Goal: Task Accomplishment & Management: Manage account settings

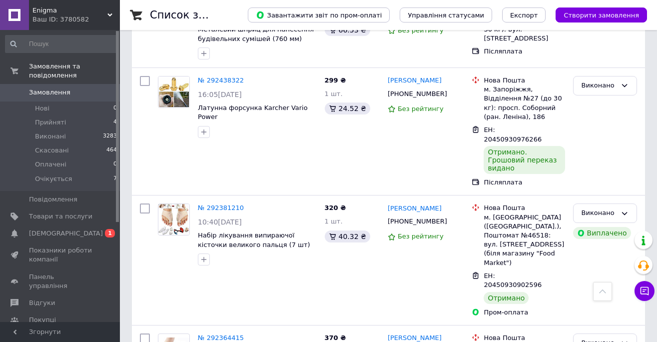
scroll to position [4426, 0]
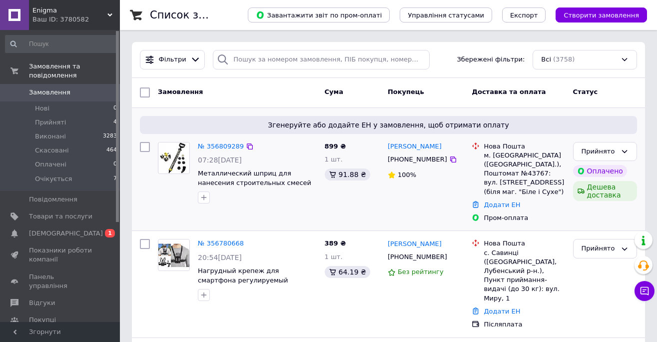
click at [181, 160] on img at bounding box center [173, 157] width 29 height 31
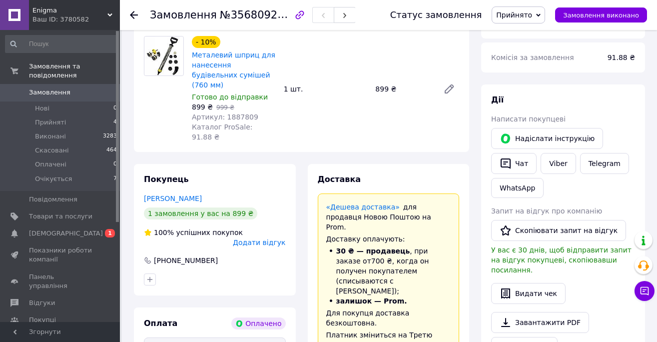
scroll to position [117, 0]
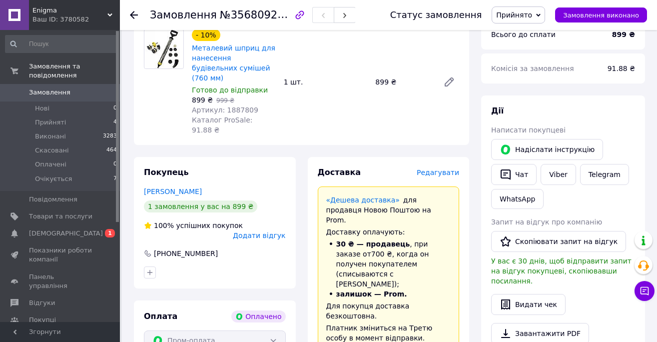
click at [446, 168] on span "Редагувати" at bounding box center [438, 172] width 42 height 8
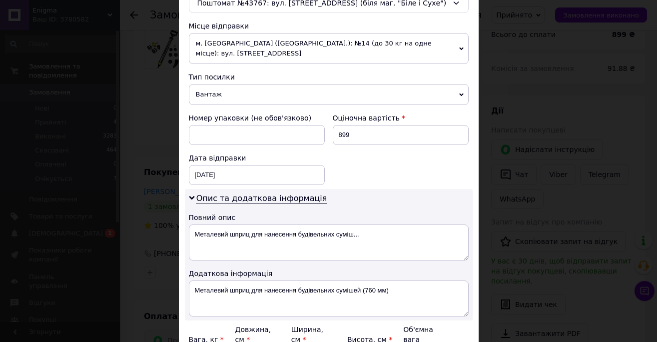
scroll to position [454, 0]
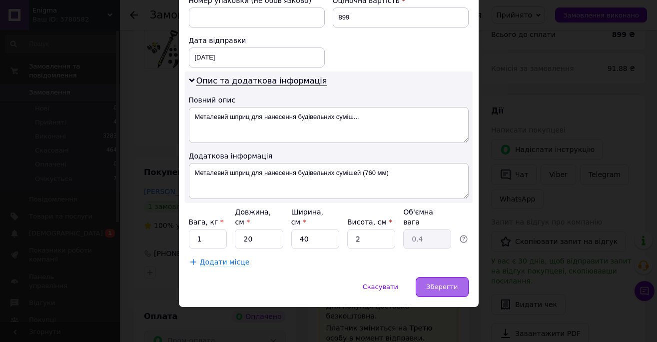
click at [445, 291] on div "Зберегти" at bounding box center [442, 287] width 52 height 20
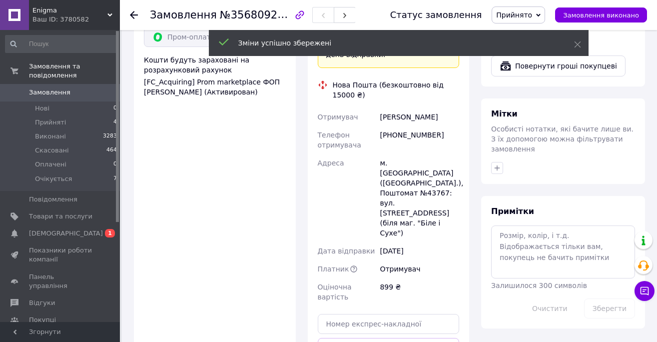
scroll to position [434, 0]
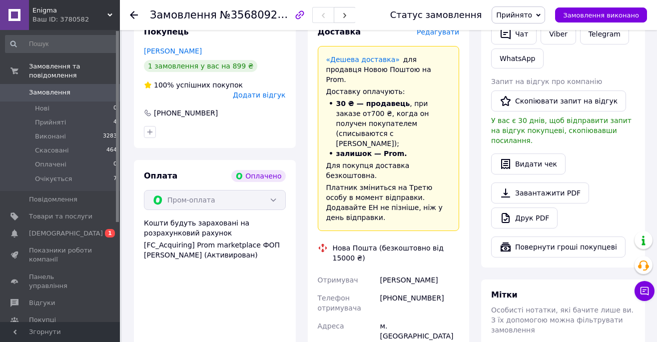
scroll to position [256, 0]
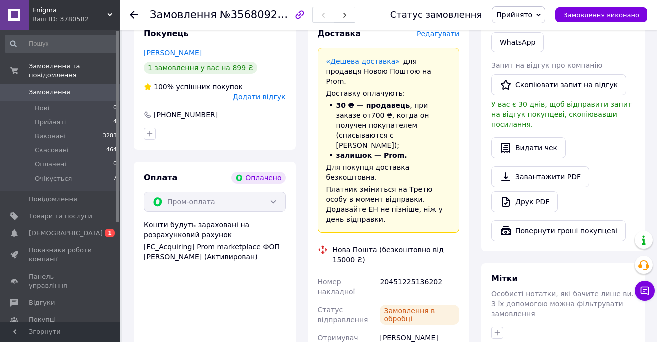
click at [411, 273] on div "20451225136202" at bounding box center [419, 287] width 83 height 28
copy div "20451225136202"
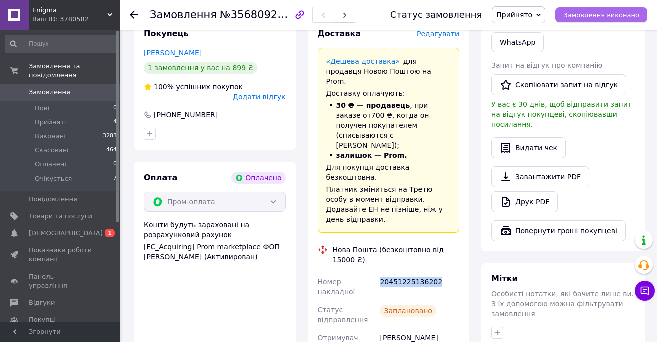
click at [609, 9] on button "Замовлення виконано" at bounding box center [601, 14] width 92 height 15
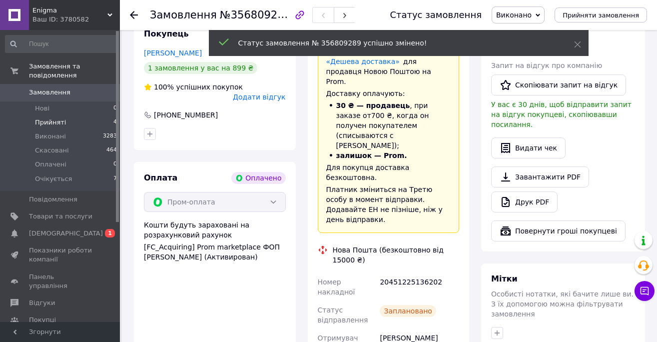
click at [73, 123] on li "Прийняті 4" at bounding box center [61, 122] width 123 height 14
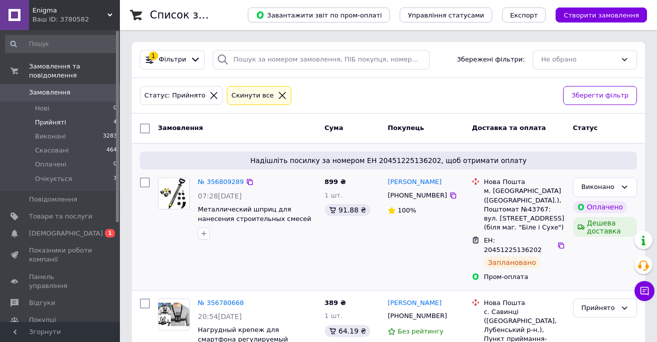
scroll to position [107, 0]
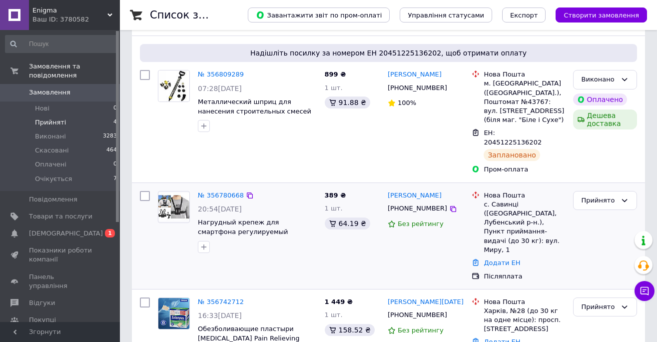
click at [174, 193] on img at bounding box center [173, 206] width 31 height 27
click at [449, 205] on icon at bounding box center [453, 209] width 8 height 8
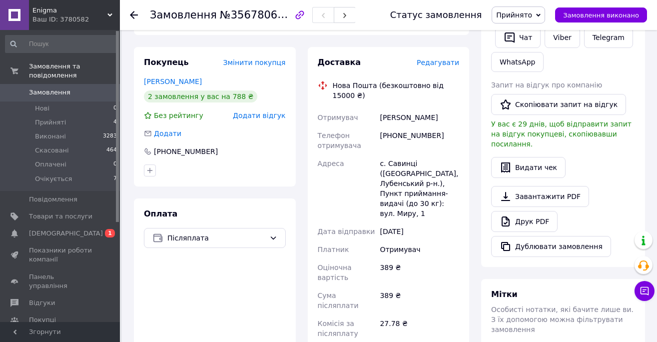
scroll to position [293, 0]
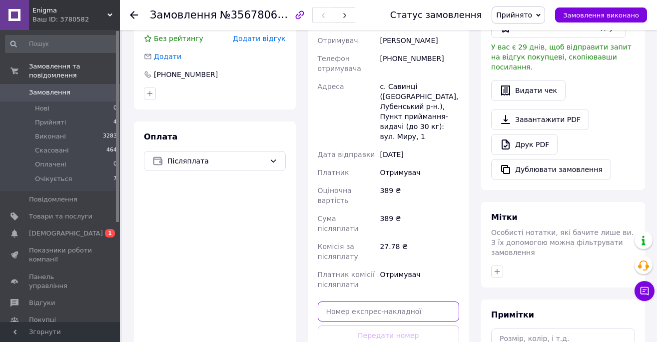
click at [393, 301] on input "text" at bounding box center [389, 311] width 142 height 20
paste input "20451223634746"
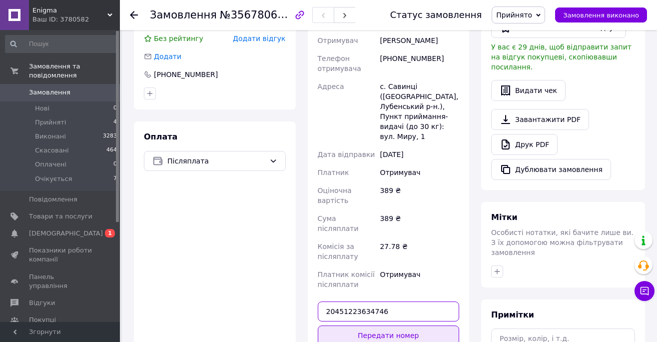
type input "20451223634746"
click at [439, 325] on button "Передати номер" at bounding box center [389, 335] width 142 height 20
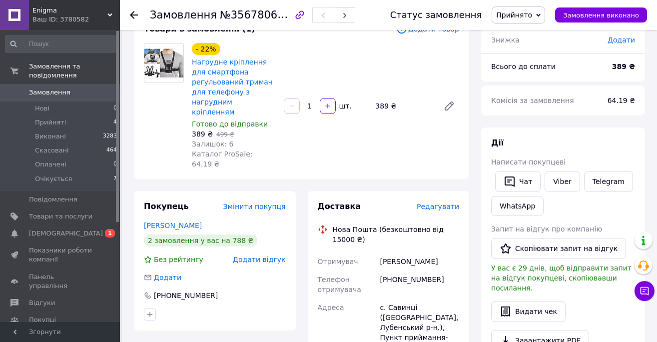
scroll to position [96, 0]
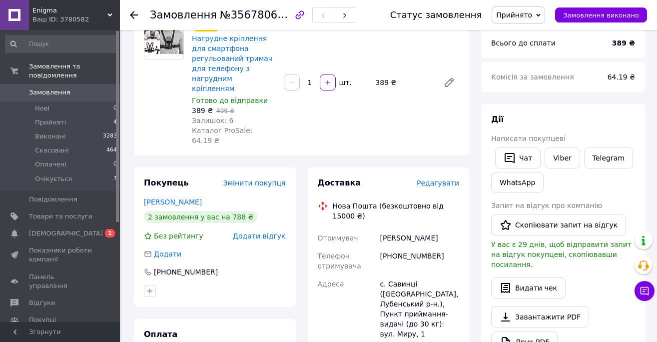
click at [400, 229] on div "[PERSON_NAME]" at bounding box center [419, 238] width 83 height 18
copy div "[PERSON_NAME]"
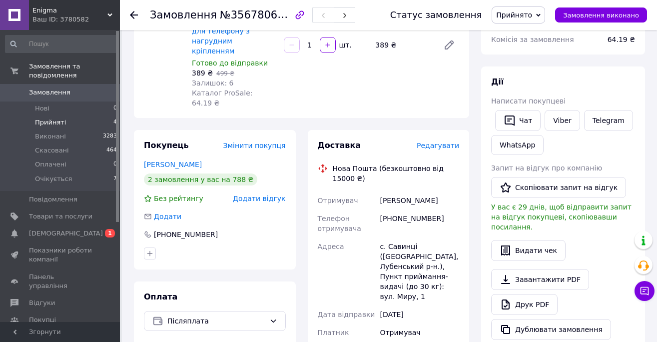
click at [52, 121] on span "Прийняті" at bounding box center [50, 122] width 31 height 9
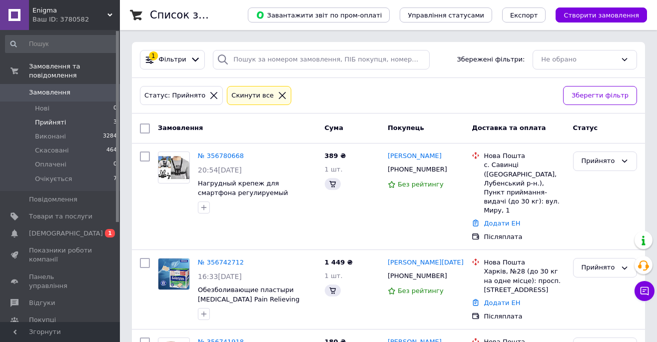
scroll to position [69, 0]
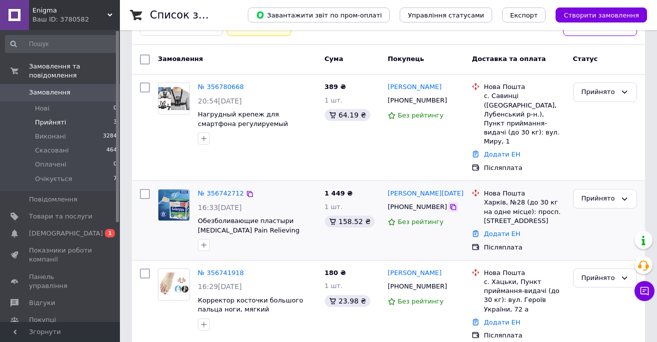
click at [449, 203] on icon at bounding box center [453, 207] width 8 height 8
drag, startPoint x: 438, startPoint y: 173, endPoint x: 406, endPoint y: 173, distance: 32.0
click at [405, 188] on div "[PERSON_NAME][DATE]" at bounding box center [426, 193] width 78 height 11
copy link "Коляда"
click at [172, 189] on img at bounding box center [173, 204] width 31 height 31
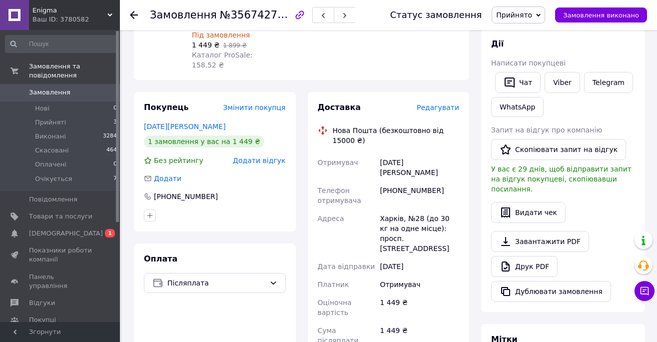
scroll to position [262, 0]
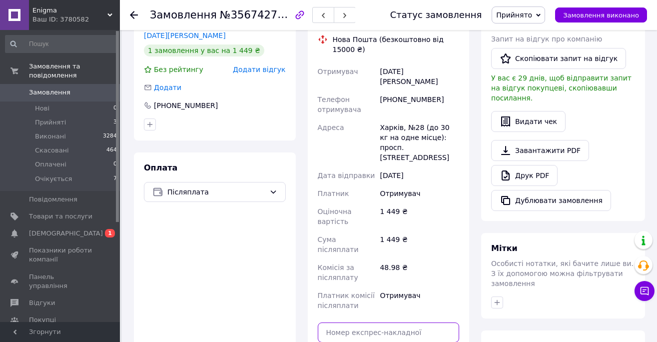
click at [404, 322] on input "text" at bounding box center [389, 332] width 142 height 20
paste input "20451224607872"
type input "20451224607872"
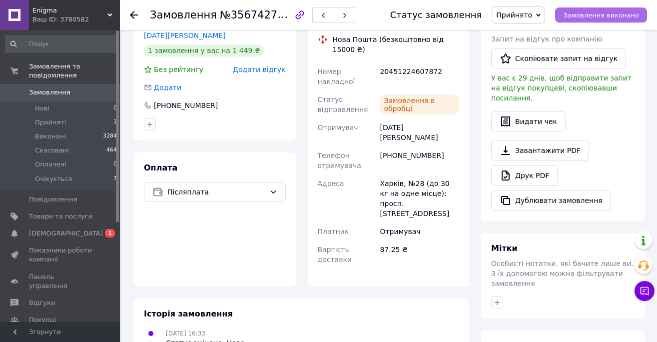
click at [609, 15] on span "Замовлення виконано" at bounding box center [601, 14] width 76 height 7
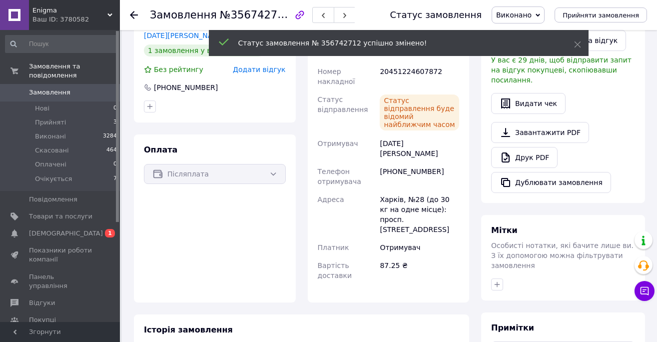
click at [65, 123] on li "Прийняті 3" at bounding box center [61, 122] width 123 height 14
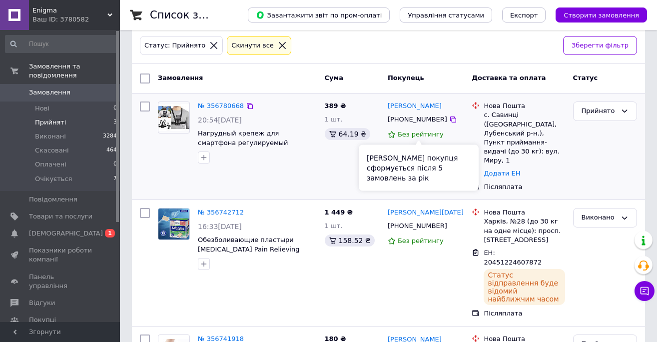
scroll to position [99, 0]
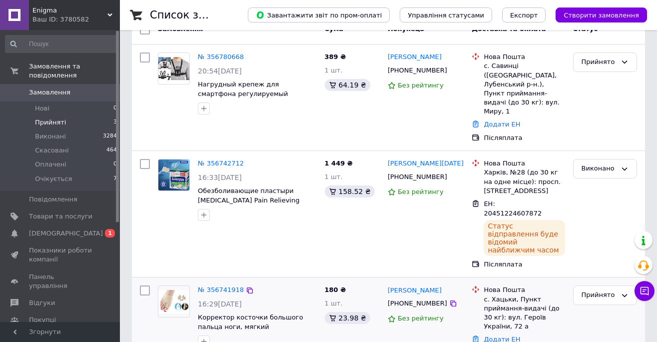
click at [176, 290] on img at bounding box center [173, 301] width 31 height 23
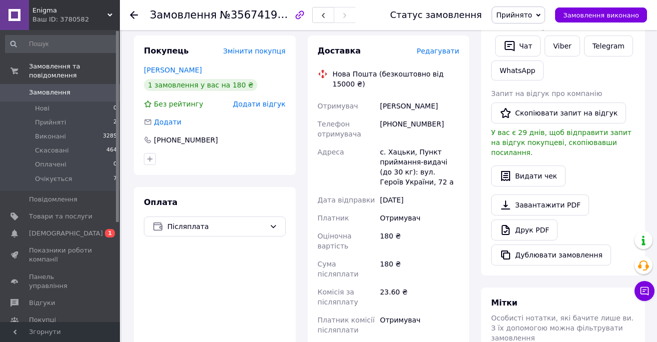
scroll to position [256, 0]
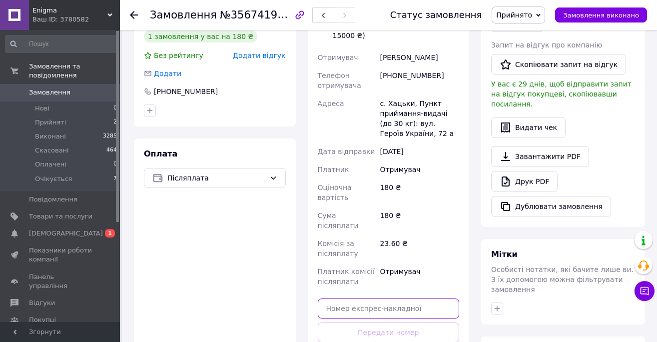
click at [393, 298] on input "text" at bounding box center [389, 308] width 142 height 20
paste input "20451224607618"
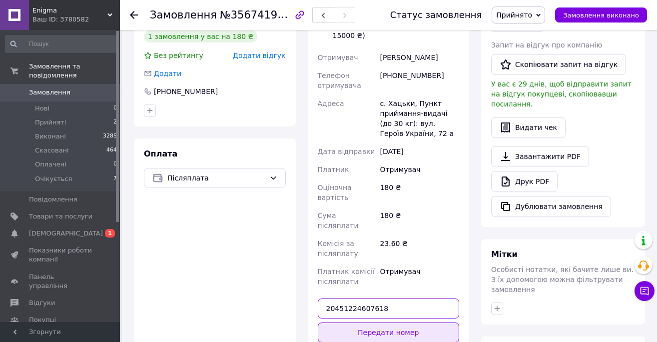
type input "20451224607618"
click at [395, 322] on button "Передати номер" at bounding box center [389, 332] width 142 height 20
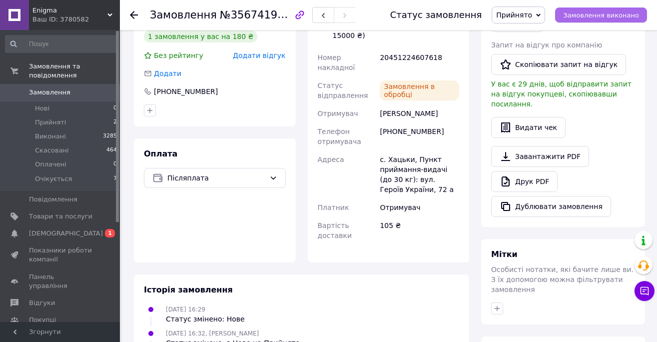
click at [606, 21] on button "Замовлення виконано" at bounding box center [601, 14] width 92 height 15
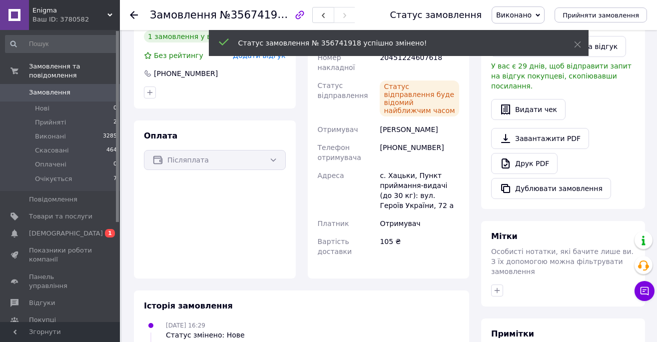
click at [77, 95] on span "Замовлення" at bounding box center [60, 92] width 63 height 9
